Goal: Transaction & Acquisition: Obtain resource

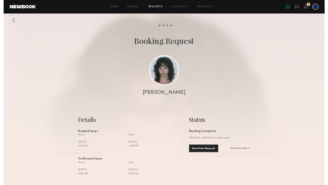
scroll to position [336, 0]
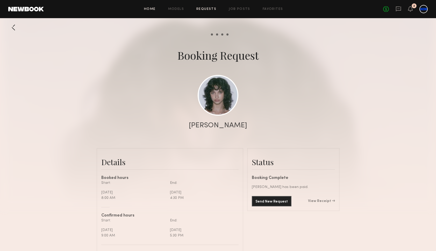
click at [155, 9] on link "Home" at bounding box center [150, 9] width 12 height 3
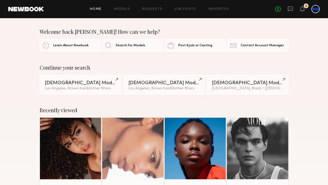
scroll to position [58, 0]
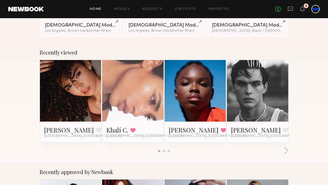
click at [214, 103] on div at bounding box center [195, 90] width 61 height 61
click at [123, 98] on link at bounding box center [133, 90] width 28 height 61
click at [147, 119] on div at bounding box center [132, 90] width 61 height 61
click at [144, 75] on link at bounding box center [133, 90] width 28 height 61
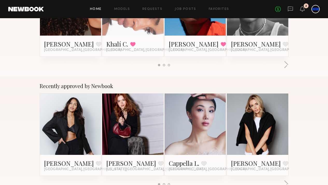
scroll to position [0, 0]
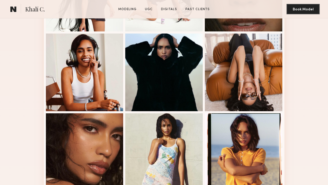
scroll to position [456, 0]
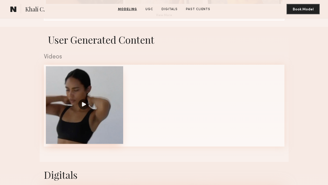
click at [80, 122] on div at bounding box center [85, 105] width 78 height 78
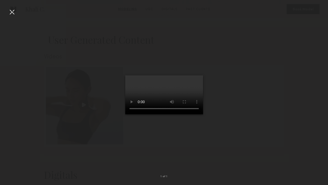
click at [13, 9] on div at bounding box center [12, 12] width 8 height 8
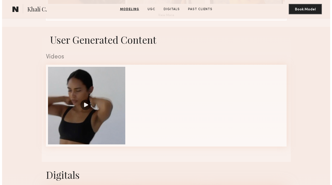
scroll to position [0, 0]
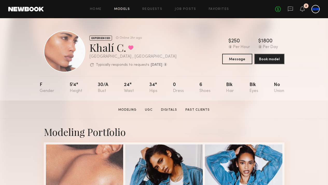
click at [117, 8] on link "Models" at bounding box center [122, 9] width 16 height 3
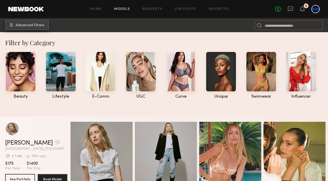
click at [30, 22] on button "Advanced Filters" at bounding box center [27, 25] width 44 height 10
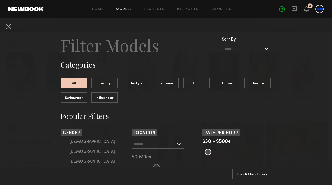
scroll to position [63, 0]
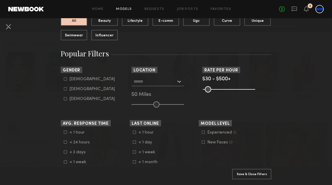
click at [71, 88] on div "Female" at bounding box center [92, 88] width 45 height 3
type input "**"
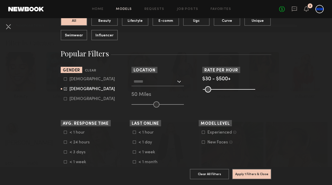
click at [171, 87] on div "Los Angeles, CA New York City, NY Brooklyn, NY Chicago, IL 50 Miles" at bounding box center [165, 92] width 69 height 31
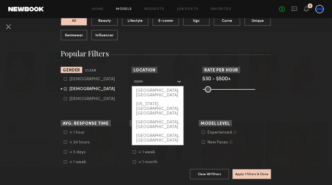
click at [173, 84] on input "text" at bounding box center [155, 81] width 43 height 9
click at [149, 90] on div "Los Angeles, CA" at bounding box center [157, 92] width 51 height 13
type input "**********"
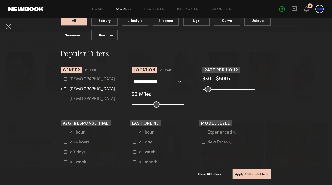
click at [153, 98] on div "**********" at bounding box center [165, 92] width 69 height 31
click at [247, 104] on section "Rate per Hour $30 - $500+ Pro Tip: Rates are often negotiable. We recommend inc…" at bounding box center [236, 87] width 69 height 41
drag, startPoint x: 156, startPoint y: 100, endPoint x: 158, endPoint y: 104, distance: 4.1
click at [157, 101] on div "**********" at bounding box center [165, 92] width 69 height 31
click at [160, 105] on input "range" at bounding box center [157, 104] width 52 height 6
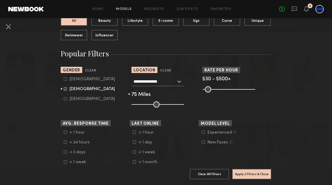
type input "**"
click at [166, 106] on input "range" at bounding box center [157, 104] width 52 height 6
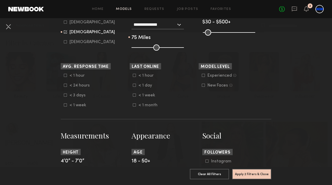
scroll to position [229, 0]
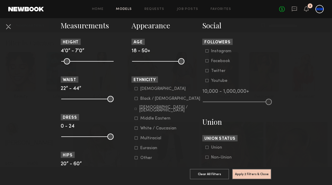
click at [137, 99] on label "Black / African American" at bounding box center [168, 98] width 66 height 3
click at [145, 89] on div "Asian" at bounding box center [162, 88] width 45 height 3
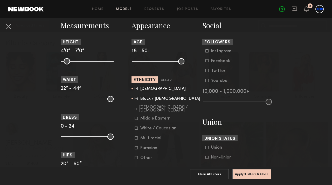
scroll to position [239, 0]
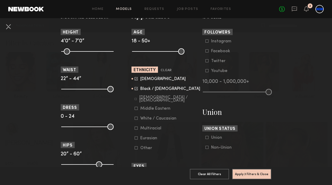
click at [149, 130] on div "Multiracial" at bounding box center [150, 128] width 21 height 3
click at [140, 140] on div "Eurasian" at bounding box center [150, 137] width 20 height 3
drag, startPoint x: 106, startPoint y: 90, endPoint x: 86, endPoint y: 89, distance: 20.0
click at [86, 89] on input "range" at bounding box center [87, 89] width 52 height 6
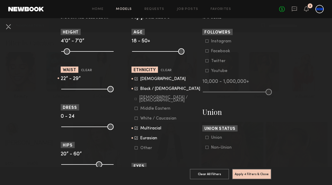
drag, startPoint x: 86, startPoint y: 89, endPoint x: 77, endPoint y: 89, distance: 9.3
type input "**"
click at [77, 89] on input "range" at bounding box center [87, 89] width 52 height 6
drag, startPoint x: 61, startPoint y: 52, endPoint x: 88, endPoint y: 50, distance: 26.3
type input "**"
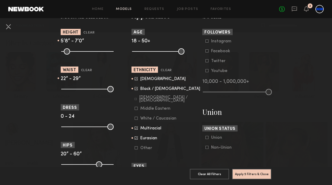
click at [88, 50] on input "range" at bounding box center [87, 51] width 52 height 6
drag, startPoint x: 108, startPoint y: 127, endPoint x: 70, endPoint y: 126, distance: 38.4
type input "*"
click at [70, 126] on input "range" at bounding box center [87, 126] width 52 height 6
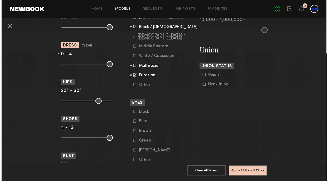
scroll to position [294, 0]
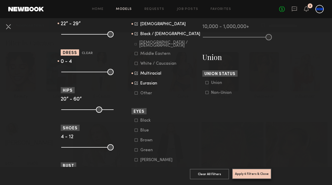
click at [243, 173] on button "Apply 6 Filters & Close" at bounding box center [251, 173] width 39 height 10
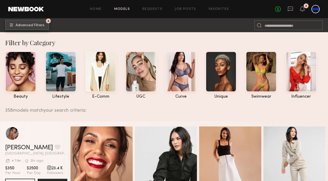
click at [35, 28] on button "6 Advanced Filters" at bounding box center [27, 25] width 44 height 10
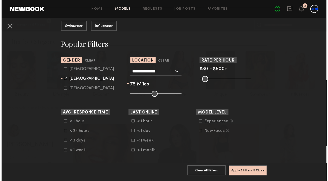
scroll to position [175, 0]
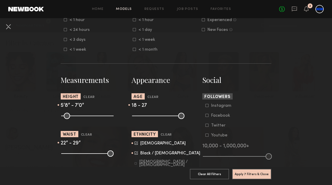
drag, startPoint x: 180, startPoint y: 117, endPoint x: 145, endPoint y: 114, distance: 34.6
type input "**"
click at [145, 114] on input "range" at bounding box center [158, 116] width 52 height 6
click at [238, 168] on button "Apply 7 Filters & Close" at bounding box center [251, 173] width 39 height 10
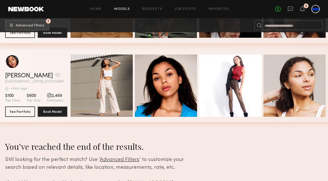
scroll to position [10641, 0]
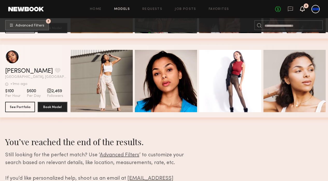
click at [303, 6] on icon at bounding box center [302, 9] width 5 height 6
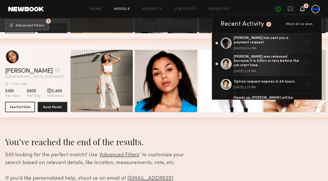
scroll to position [10665, 0]
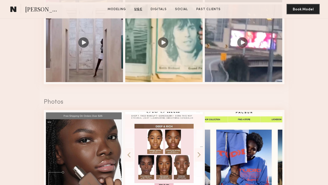
scroll to position [804, 0]
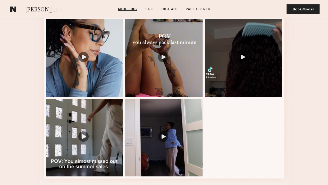
scroll to position [561, 0]
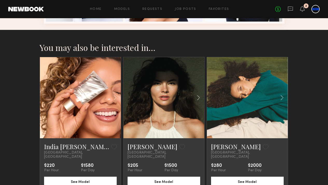
scroll to position [513, 0]
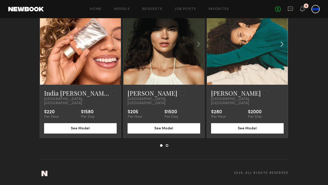
click at [286, 47] on common-icon at bounding box center [282, 44] width 8 height 10
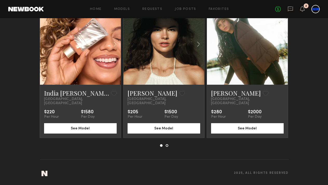
click at [286, 47] on common-icon at bounding box center [282, 44] width 8 height 10
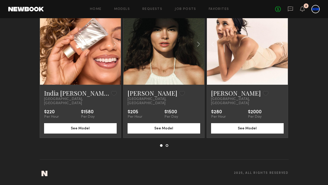
click at [286, 47] on common-icon at bounding box center [282, 44] width 8 height 10
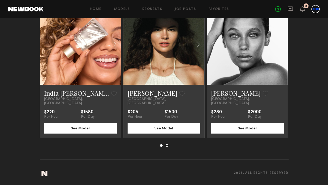
scroll to position [490, 0]
click at [230, 105] on span "Los Angeles, CA" at bounding box center [247, 101] width 73 height 8
click at [229, 97] on link "Audre M." at bounding box center [236, 93] width 50 height 8
